Goal: Find contact information: Find contact information

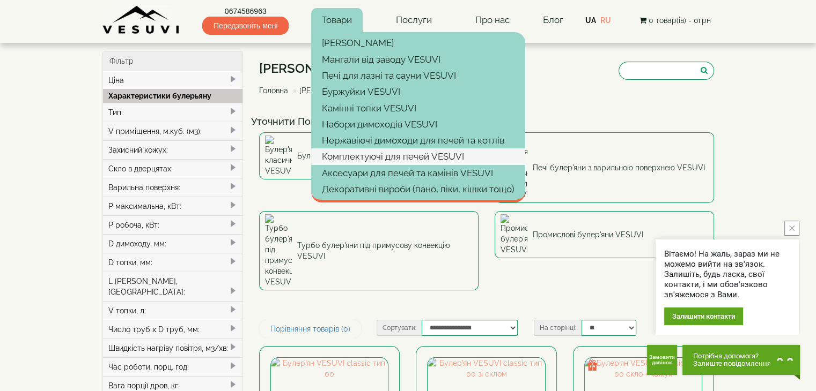
click at [420, 156] on link "Комплектуючі для печей VESUVI" at bounding box center [418, 157] width 214 height 16
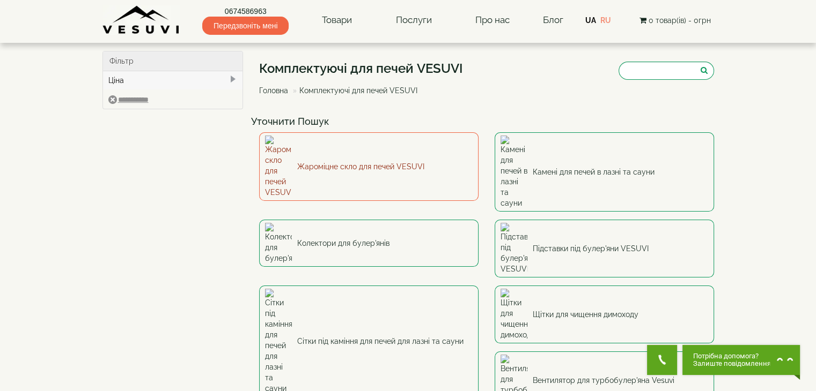
click at [395, 149] on link "Жароміцне скло для печей VESUVI" at bounding box center [368, 166] width 219 height 69
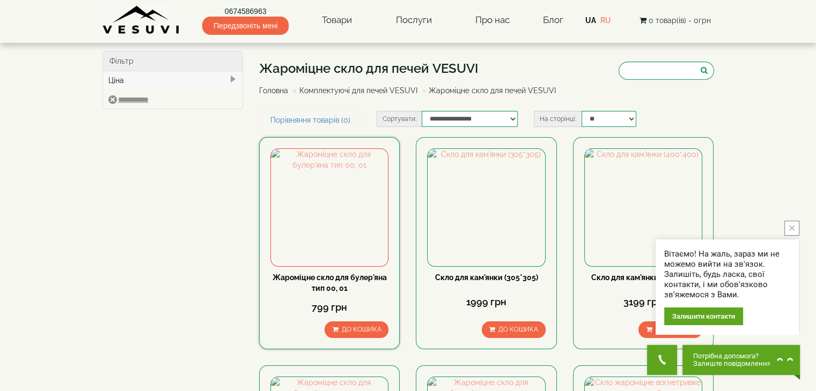
click at [320, 284] on link "Жароміцне скло для булер'яна тип 00, 01" at bounding box center [329, 282] width 114 height 19
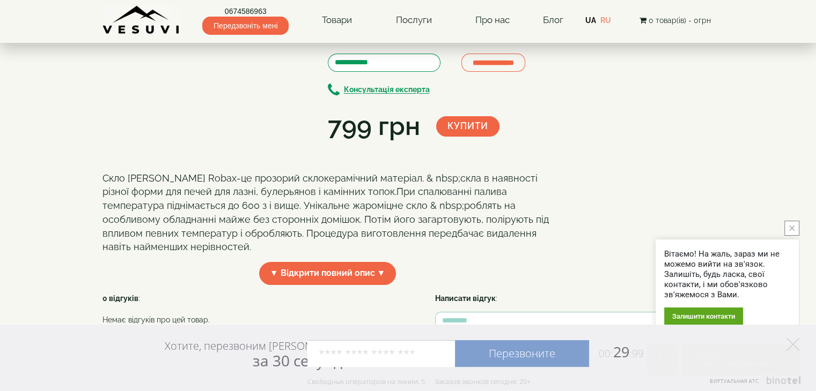
scroll to position [161, 0]
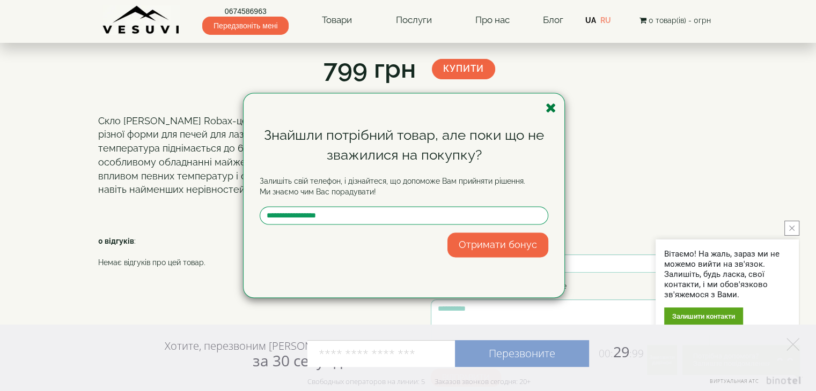
click at [555, 107] on icon "button" at bounding box center [550, 107] width 11 height 13
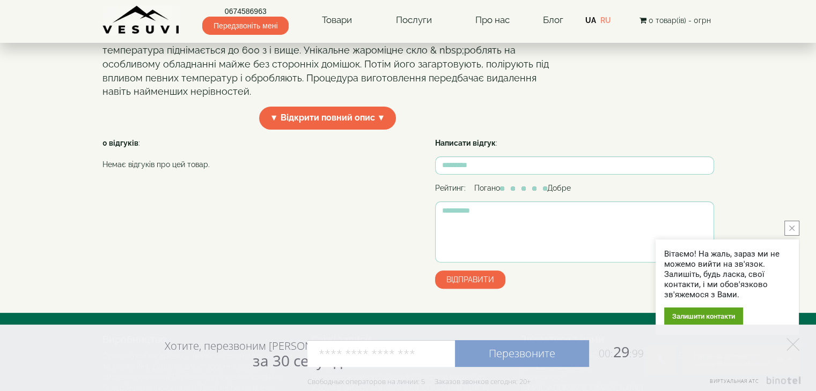
scroll to position [268, 0]
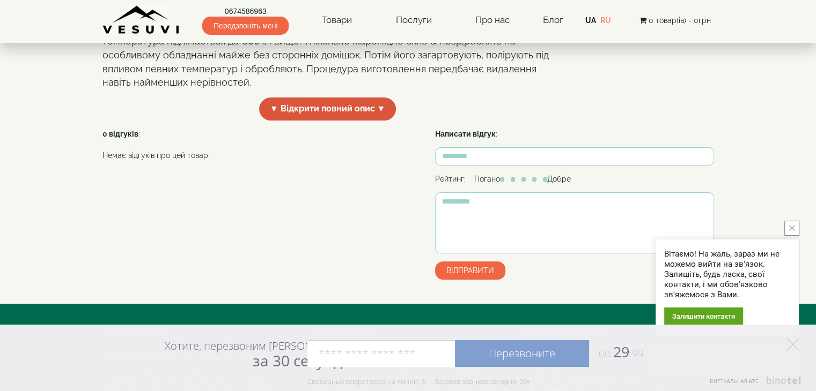
click at [370, 121] on span "▼ Відкрити повний опис ▼" at bounding box center [327, 109] width 137 height 23
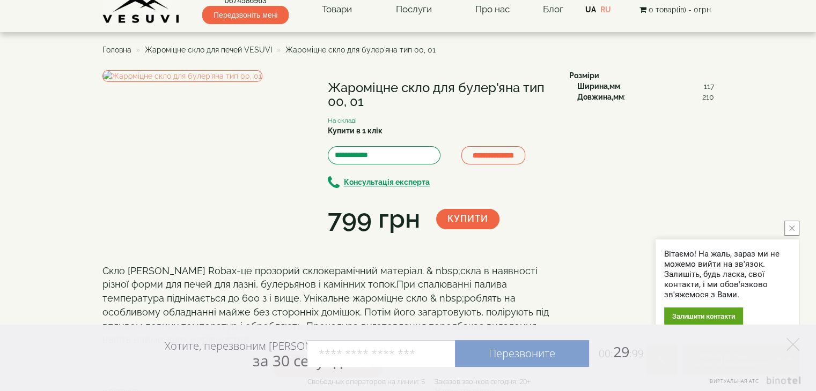
scroll to position [0, 0]
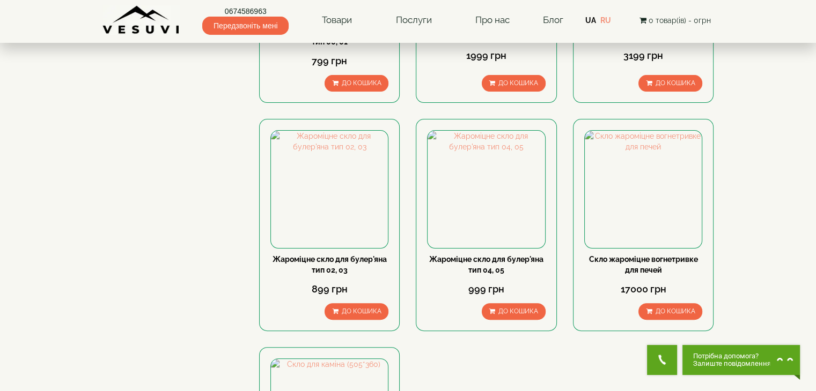
scroll to position [268, 0]
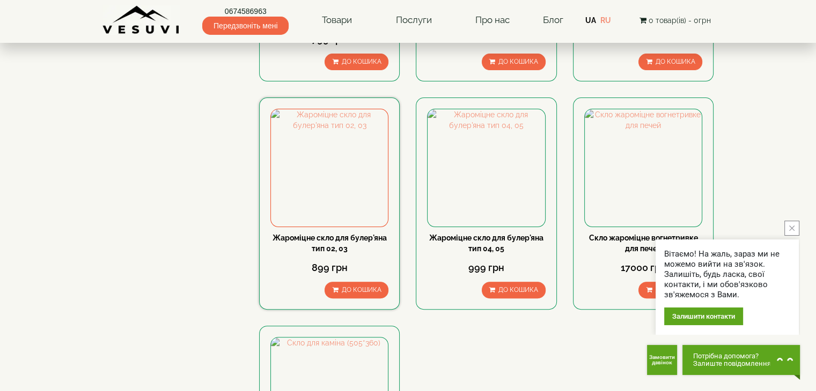
click at [327, 246] on link "Жароміцне скло для булер'яна тип 02, 03" at bounding box center [329, 243] width 114 height 19
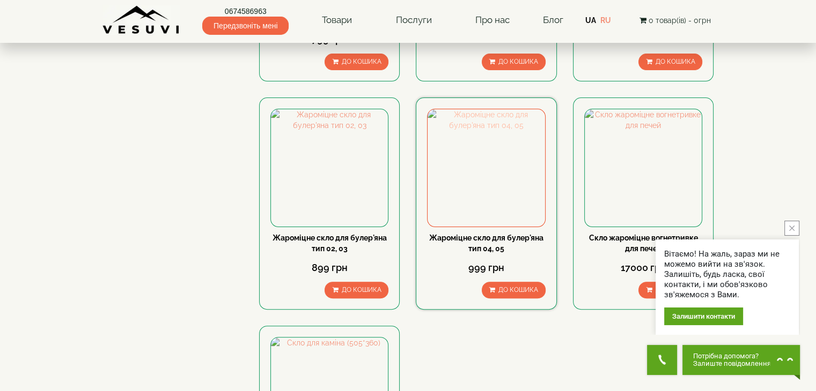
click at [485, 179] on img at bounding box center [485, 167] width 117 height 117
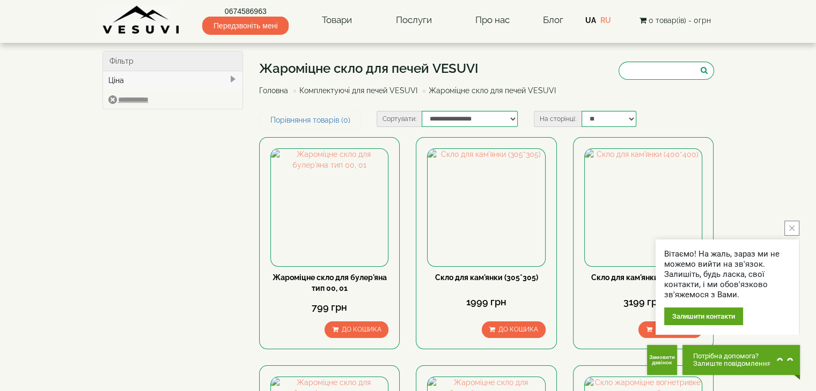
click at [793, 227] on icon "close button" at bounding box center [791, 228] width 5 height 5
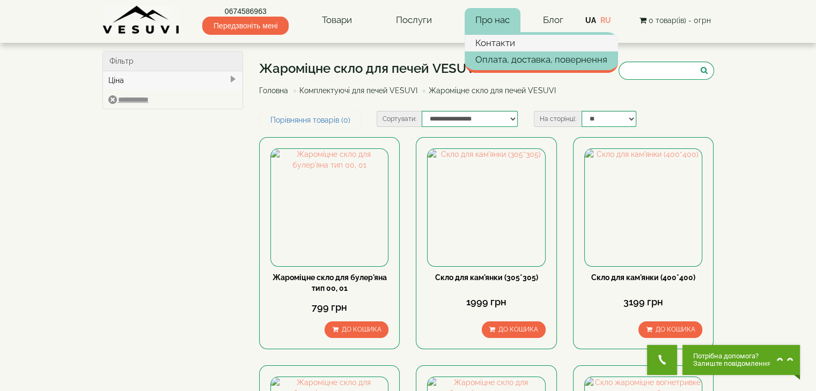
click at [498, 41] on link "Контакти" at bounding box center [540, 43] width 153 height 16
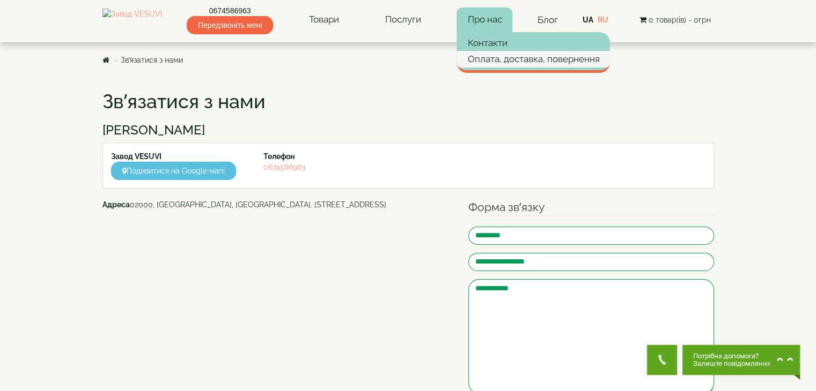
click at [505, 58] on link "Оплата, доставка, повернення" at bounding box center [532, 59] width 153 height 16
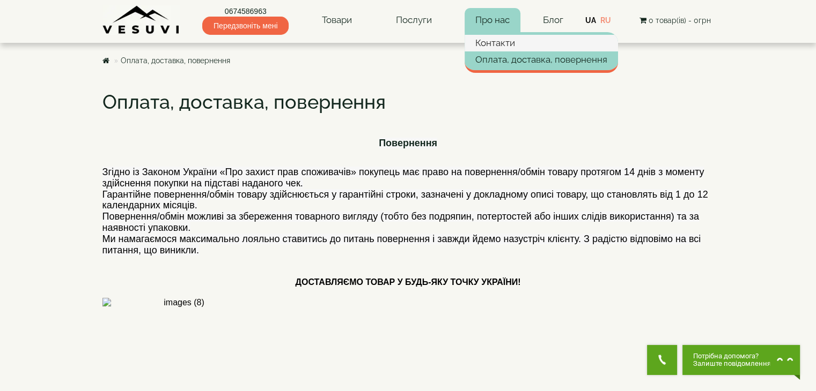
click at [499, 40] on link "Контакти" at bounding box center [540, 43] width 153 height 16
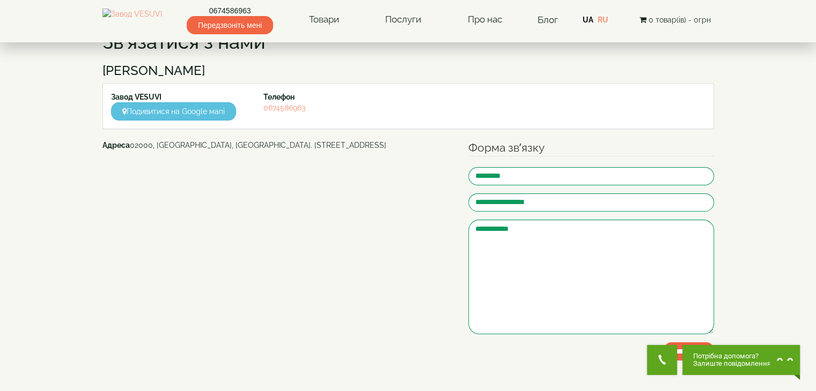
scroll to position [54, 0]
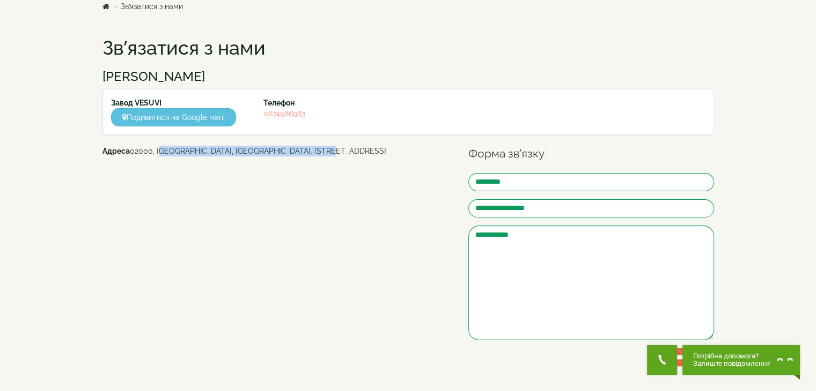
drag, startPoint x: 312, startPoint y: 151, endPoint x: 157, endPoint y: 149, distance: 155.0
click at [157, 149] on address "Адреса 02000, Україна, м. Київ, Мисливський провулок, 1Б" at bounding box center [277, 151] width 350 height 11
copy address "Україна, м. Київ, Мисливський провулок, 1Б"
click at [224, 155] on address "Адреса 02000, Україна, м. Київ, Мисливський провулок, 1Б" at bounding box center [277, 151] width 350 height 11
drag, startPoint x: 292, startPoint y: 153, endPoint x: 333, endPoint y: 154, distance: 41.8
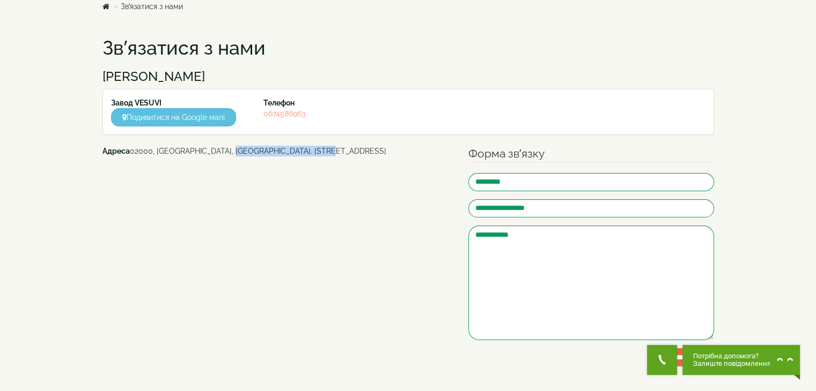
click at [333, 154] on address "Адреса 02000, Україна, м. Київ, Мисливський провулок, 1Б" at bounding box center [277, 151] width 350 height 11
copy address "Мисливський провулок, 1Б"
